Goal: Check status: Check status

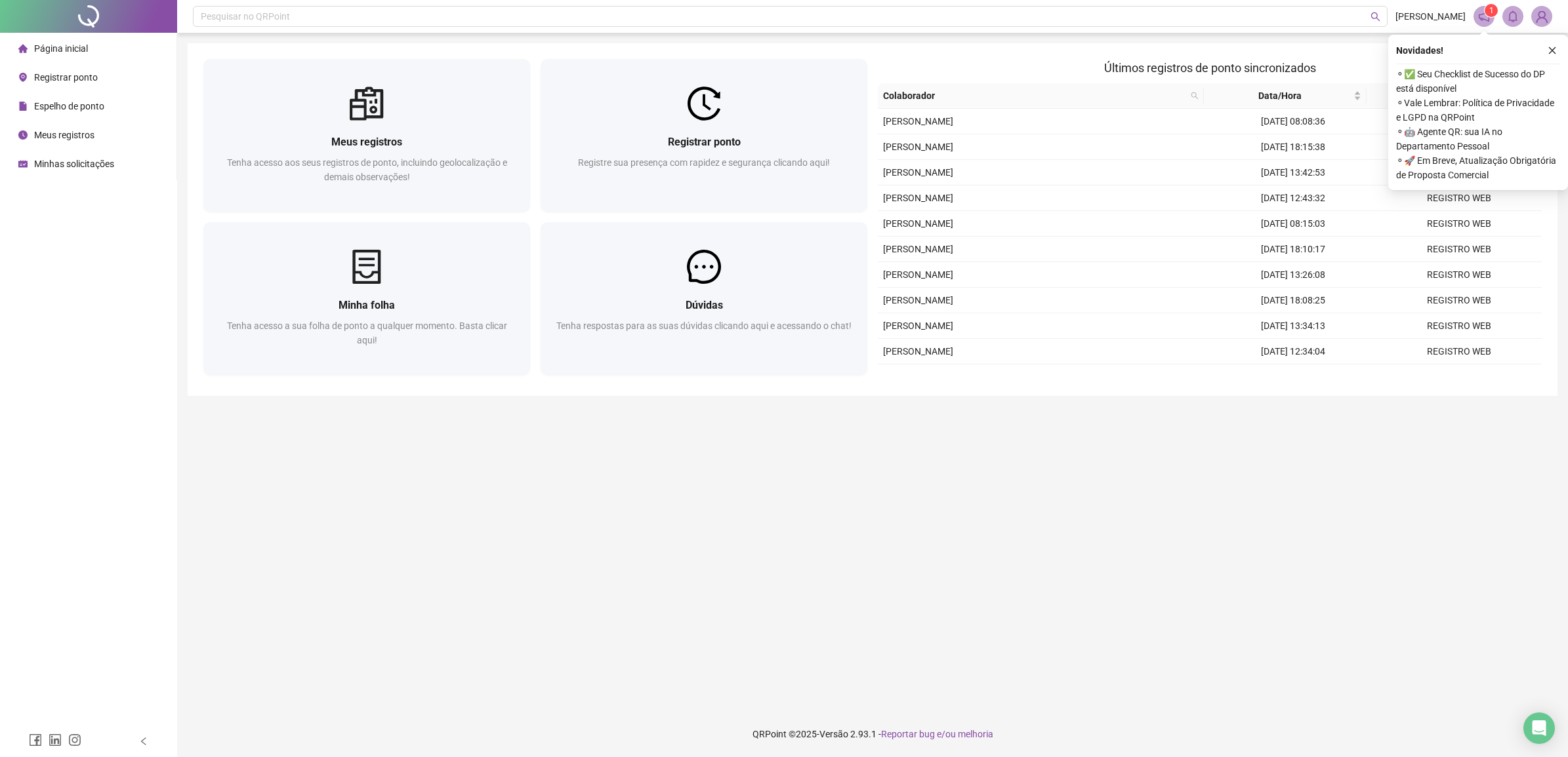
click at [418, 473] on main "Meus registros Tenha acesso aos seus registros de ponto, incluindo geolocalizaç…" at bounding box center [872, 372] width 1370 height 658
click at [1551, 48] on icon "close" at bounding box center [1552, 51] width 9 height 9
click at [894, 519] on main "Meus registros Tenha acesso aos seus registros de ponto, incluindo geolocalizaç…" at bounding box center [872, 372] width 1370 height 658
click at [87, 106] on span "Espelho de ponto" at bounding box center [70, 107] width 71 height 11
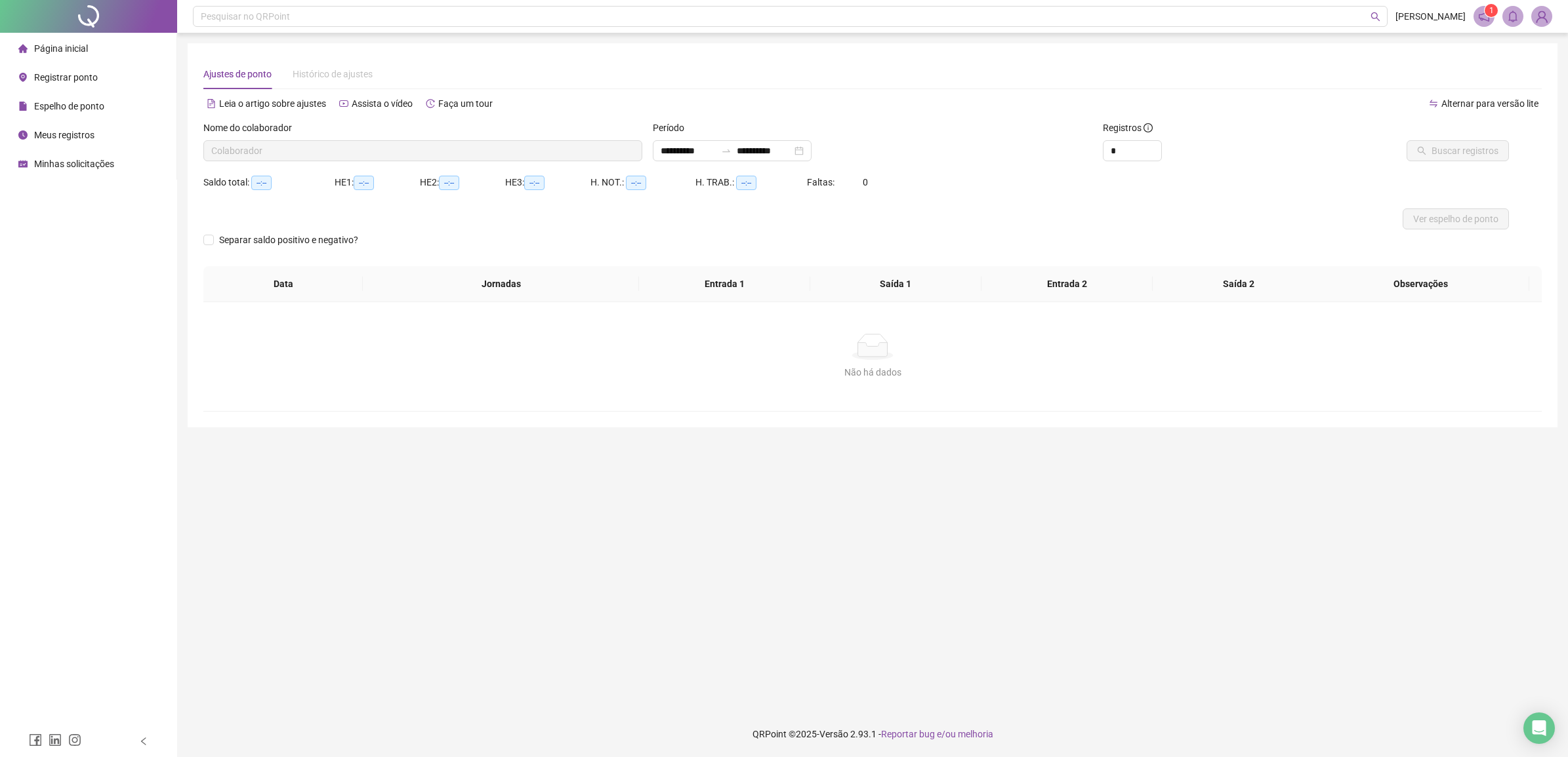
type input "**********"
click at [1461, 147] on span "Buscar registros" at bounding box center [1465, 151] width 67 height 14
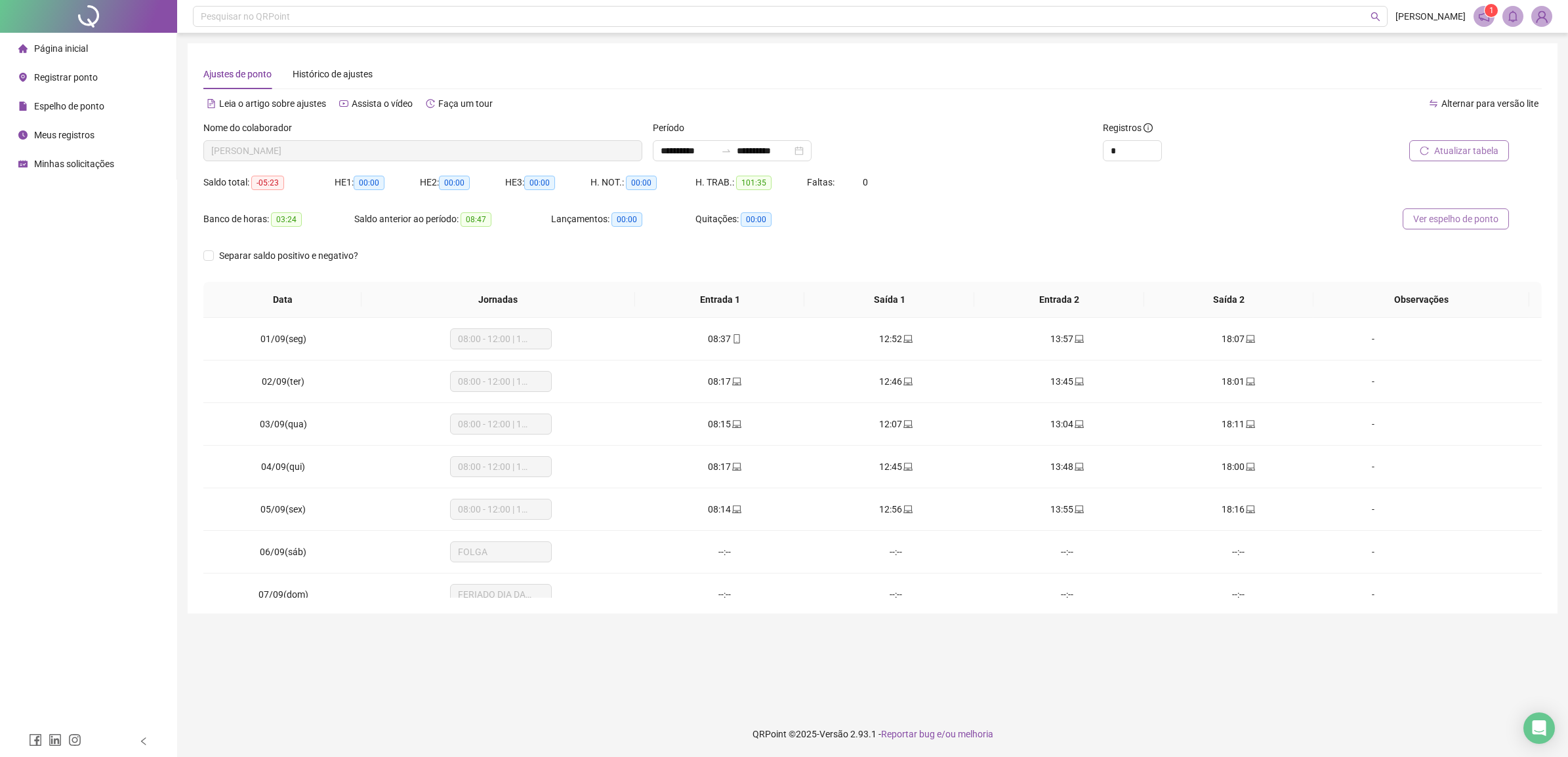
click at [1414, 213] on span "Ver espelho de ponto" at bounding box center [1455, 219] width 85 height 14
